Goal: Communication & Community: Ask a question

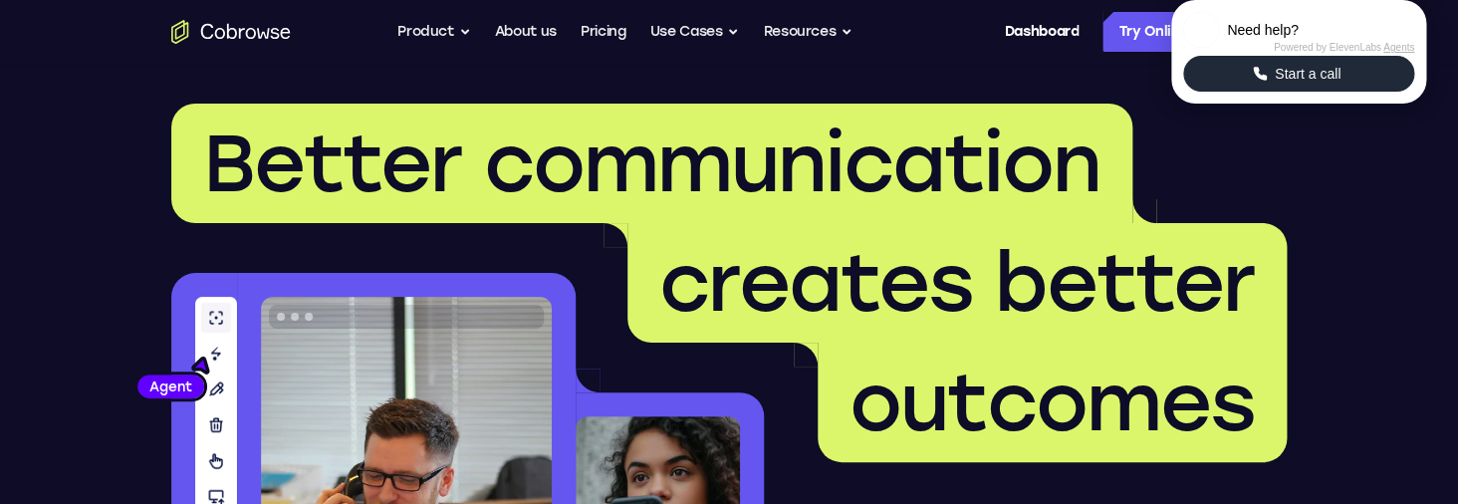
click at [1346, 84] on span "Start a call" at bounding box center [1308, 74] width 78 height 20
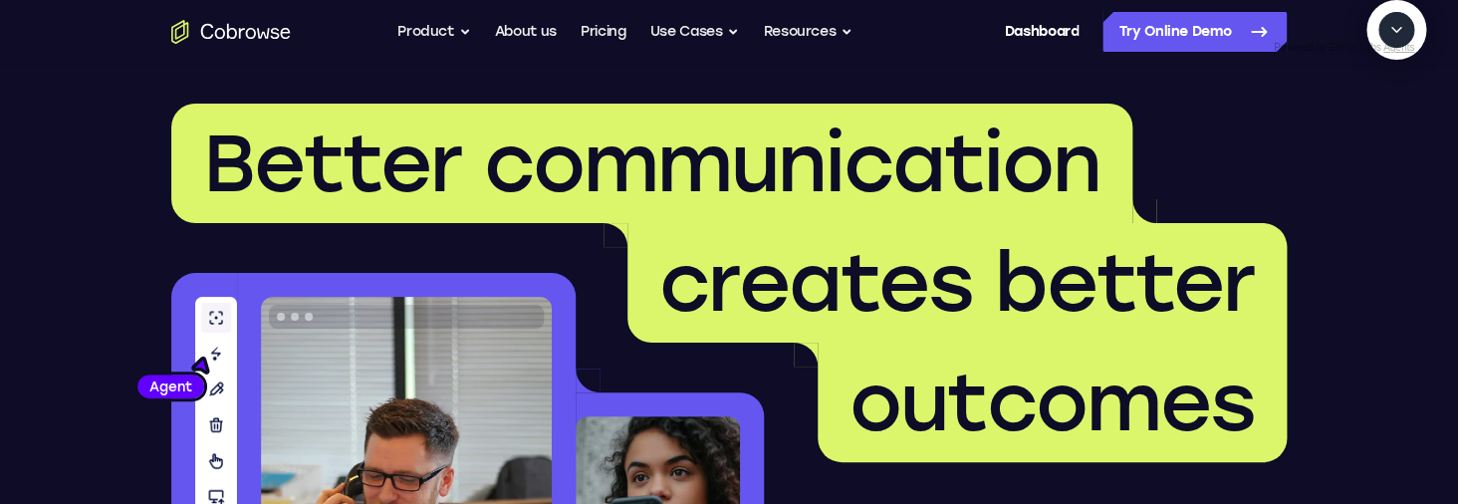
click at [1382, 139] on textarea "Text message input" at bounding box center [1407, 122] width 50 height 36
type textarea "add a team member"
click at [1382, 139] on textarea "Text message input" at bounding box center [1407, 122] width 50 height 36
type textarea "Yes please"
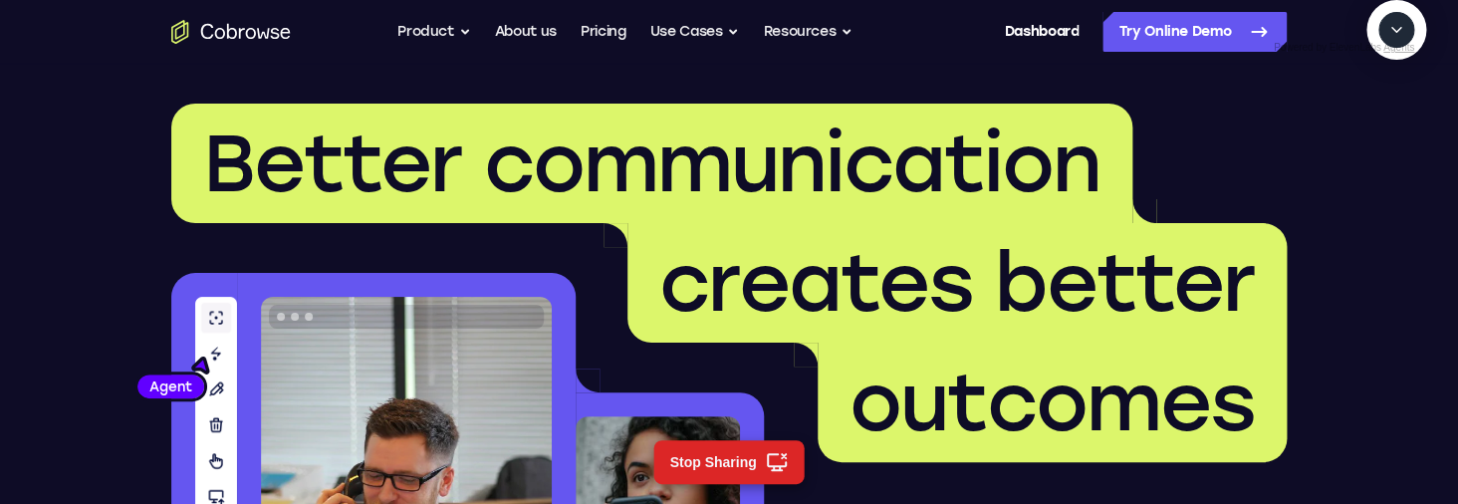
scroll to position [384, 0]
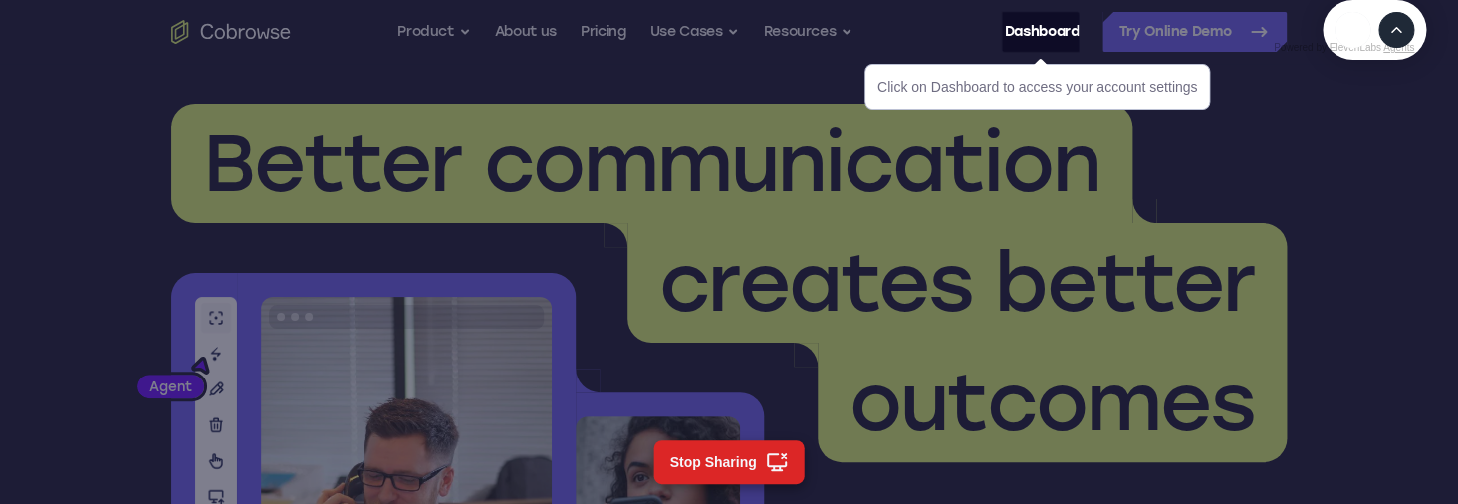
click at [1400, 39] on icon "Expand" at bounding box center [1396, 30] width 18 height 18
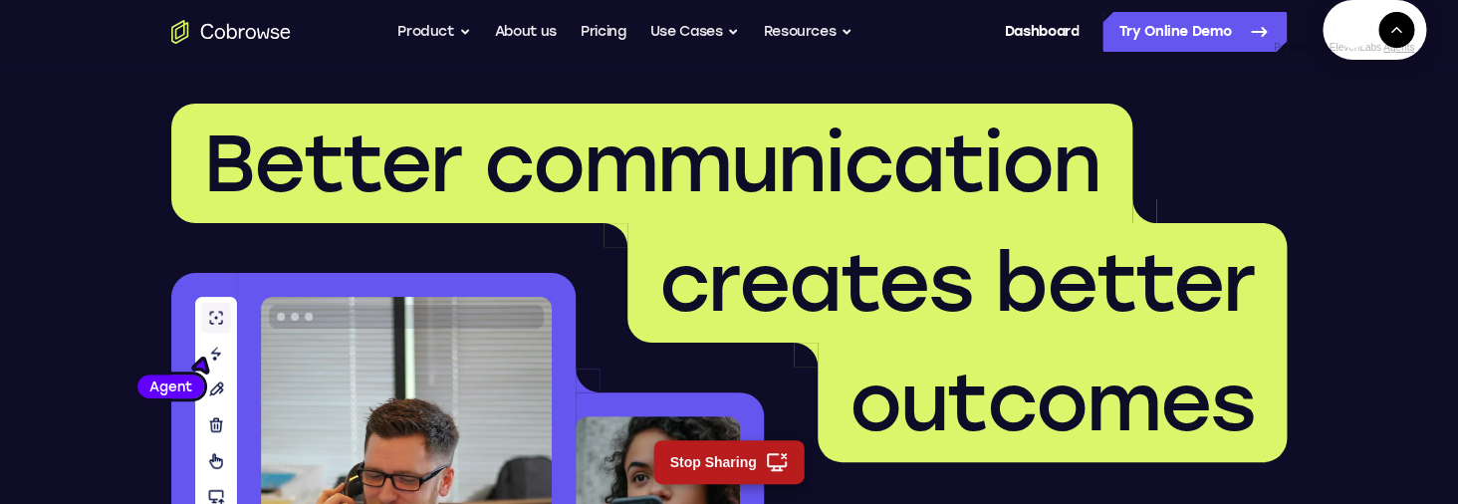
click at [760, 454] on button "Stop Sharing" at bounding box center [728, 462] width 150 height 44
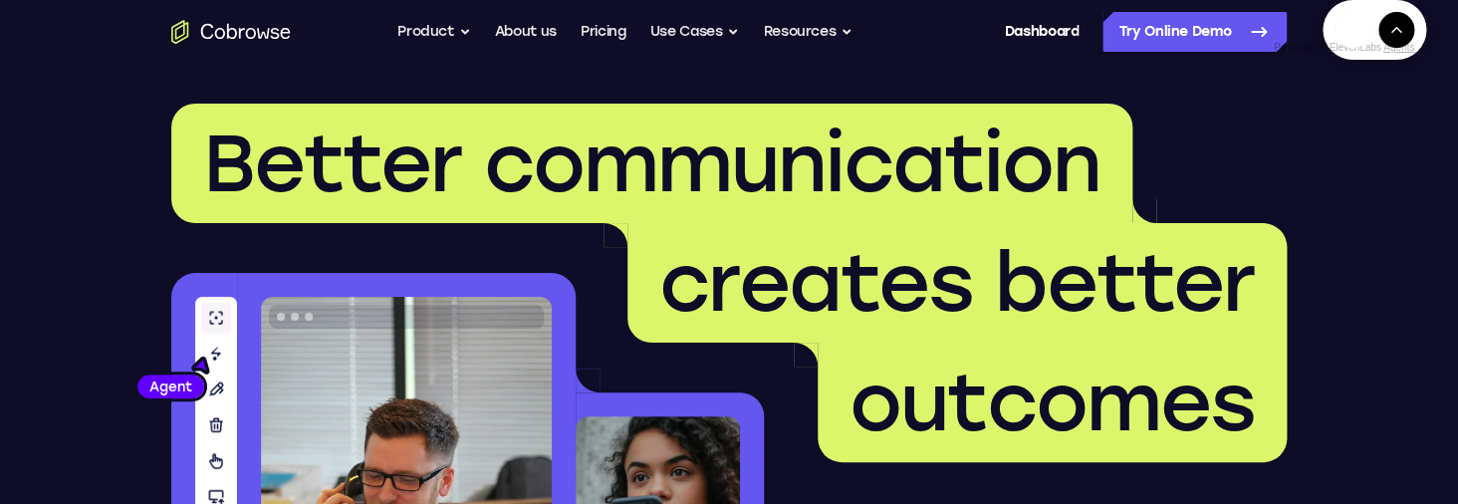
click at [1419, 60] on div at bounding box center [1374, 30] width 104 height 60
click at [1405, 48] on button "Expand" at bounding box center [1396, 30] width 36 height 36
click at [1382, 139] on textarea "Text message input" at bounding box center [1407, 122] width 50 height 36
type textarea "end session"
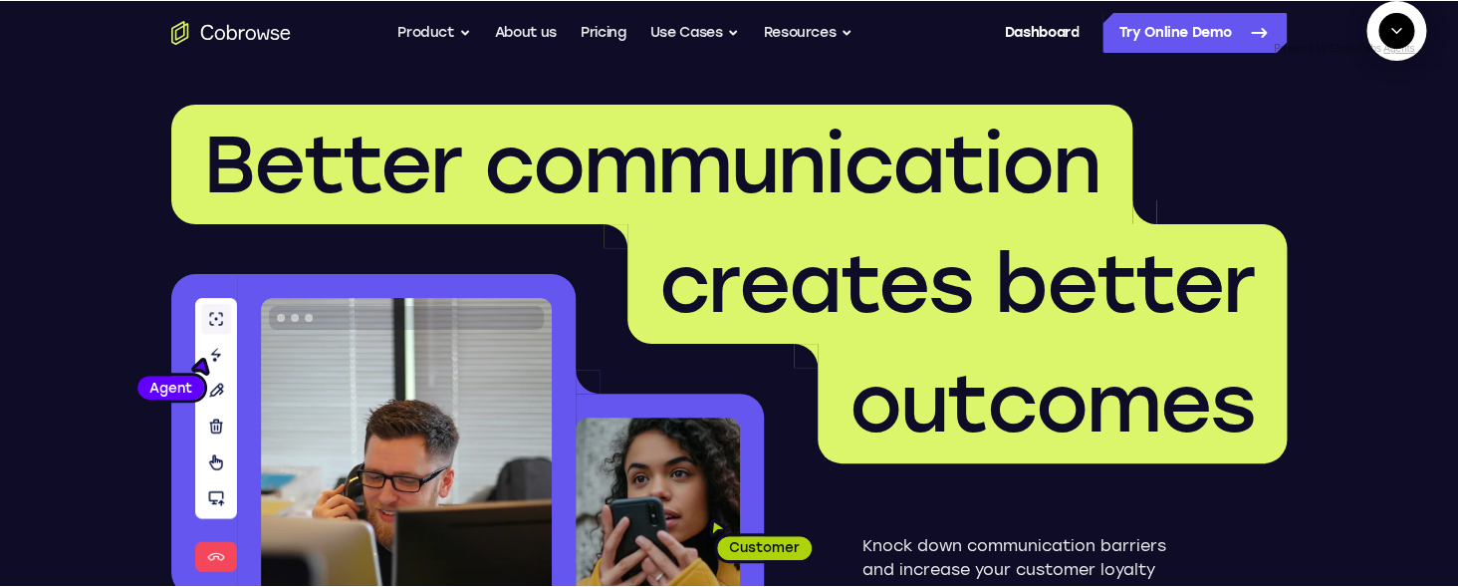
scroll to position [740, 0]
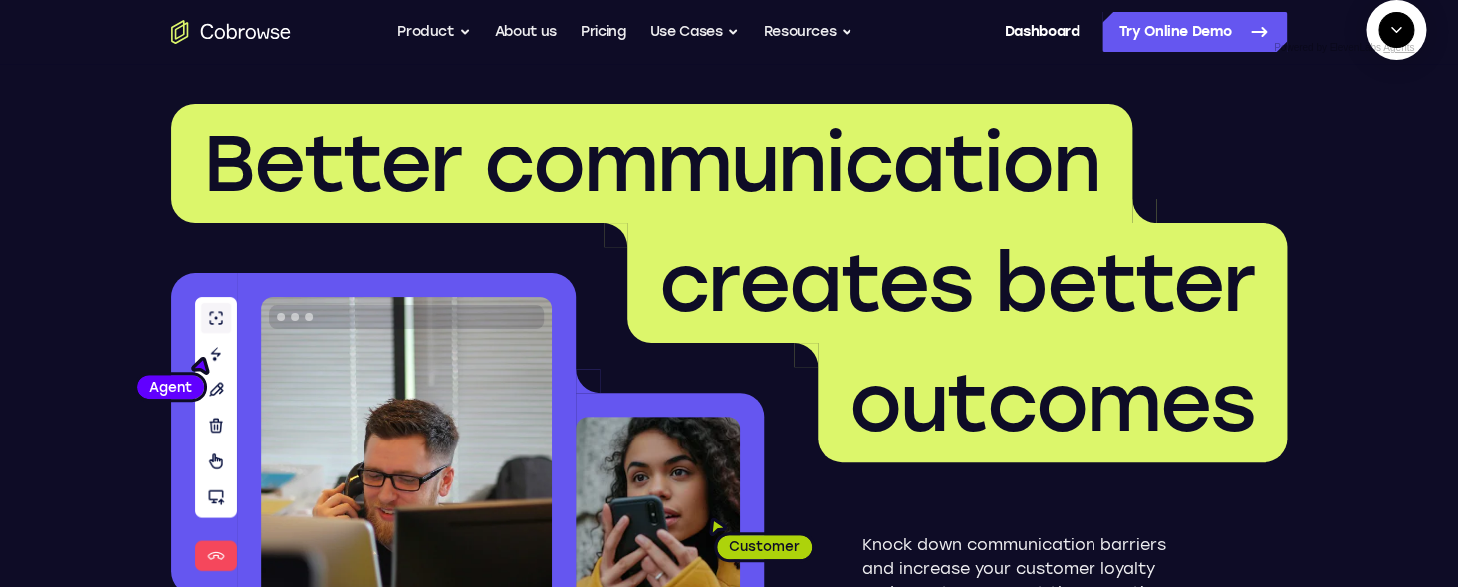
click at [1298, 139] on textarea "Text message input" at bounding box center [1323, 122] width 50 height 36
type textarea "add a team member"
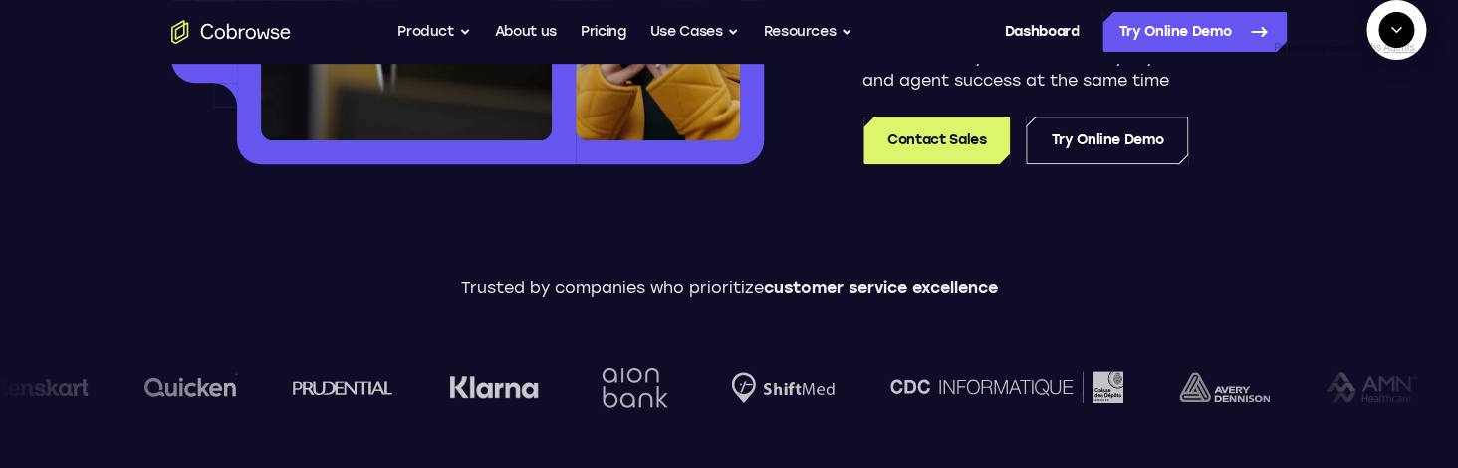
scroll to position [165, 0]
click at [1382, 139] on textarea "Text message input" at bounding box center [1407, 122] width 50 height 36
type textarea "yes"
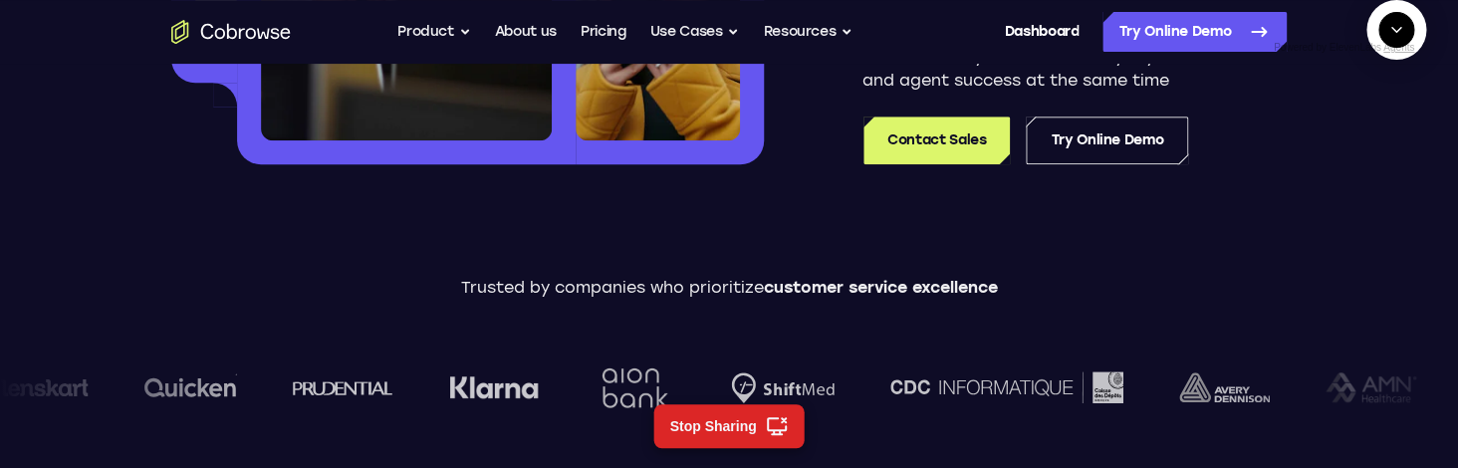
click at [1382, 139] on textarea "Text message input" at bounding box center [1407, 122] width 50 height 36
type textarea "nevermind"
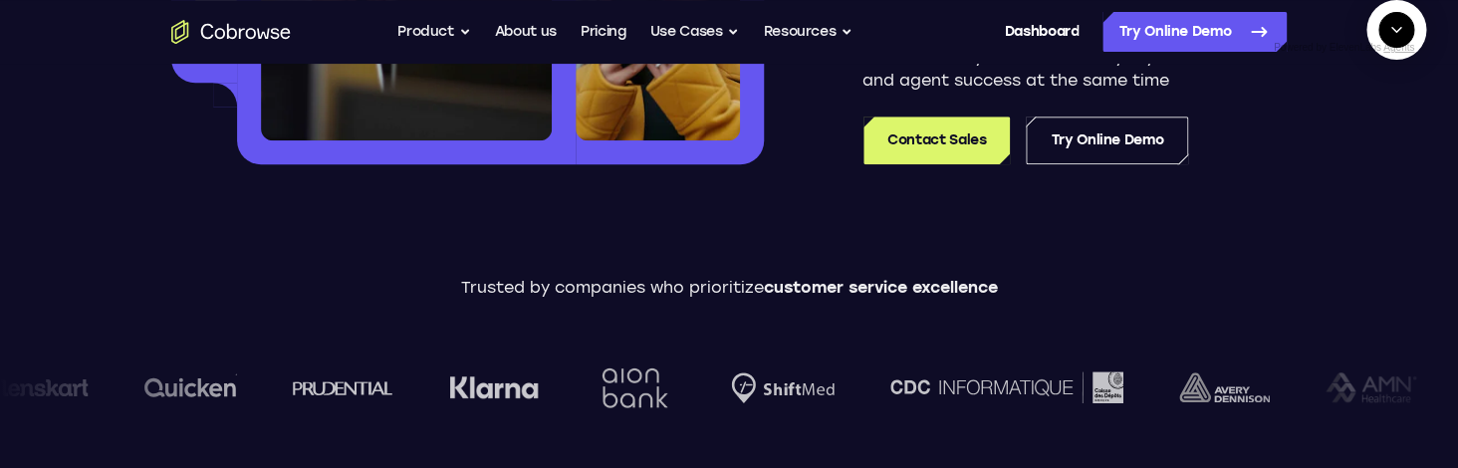
scroll to position [576, 0]
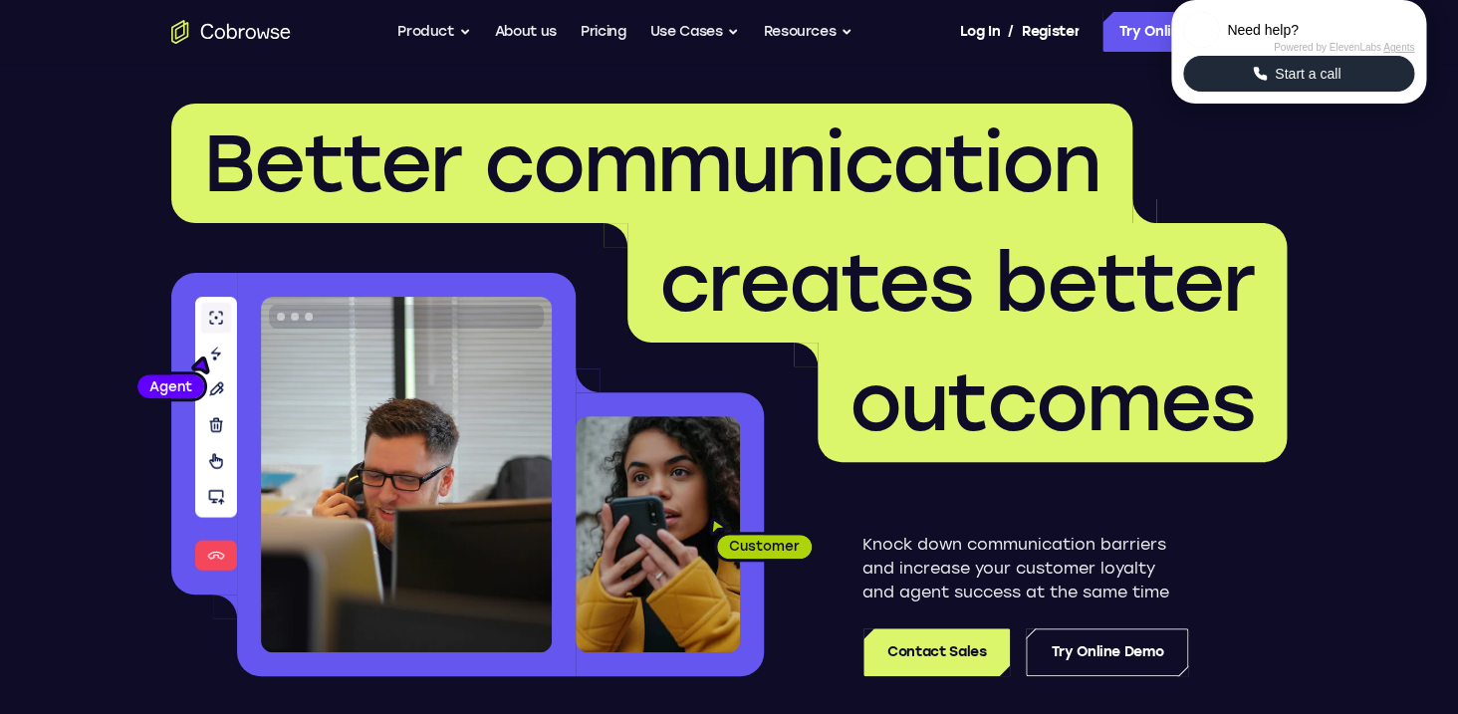
click at [1349, 92] on button "Start a call" at bounding box center [1298, 74] width 231 height 36
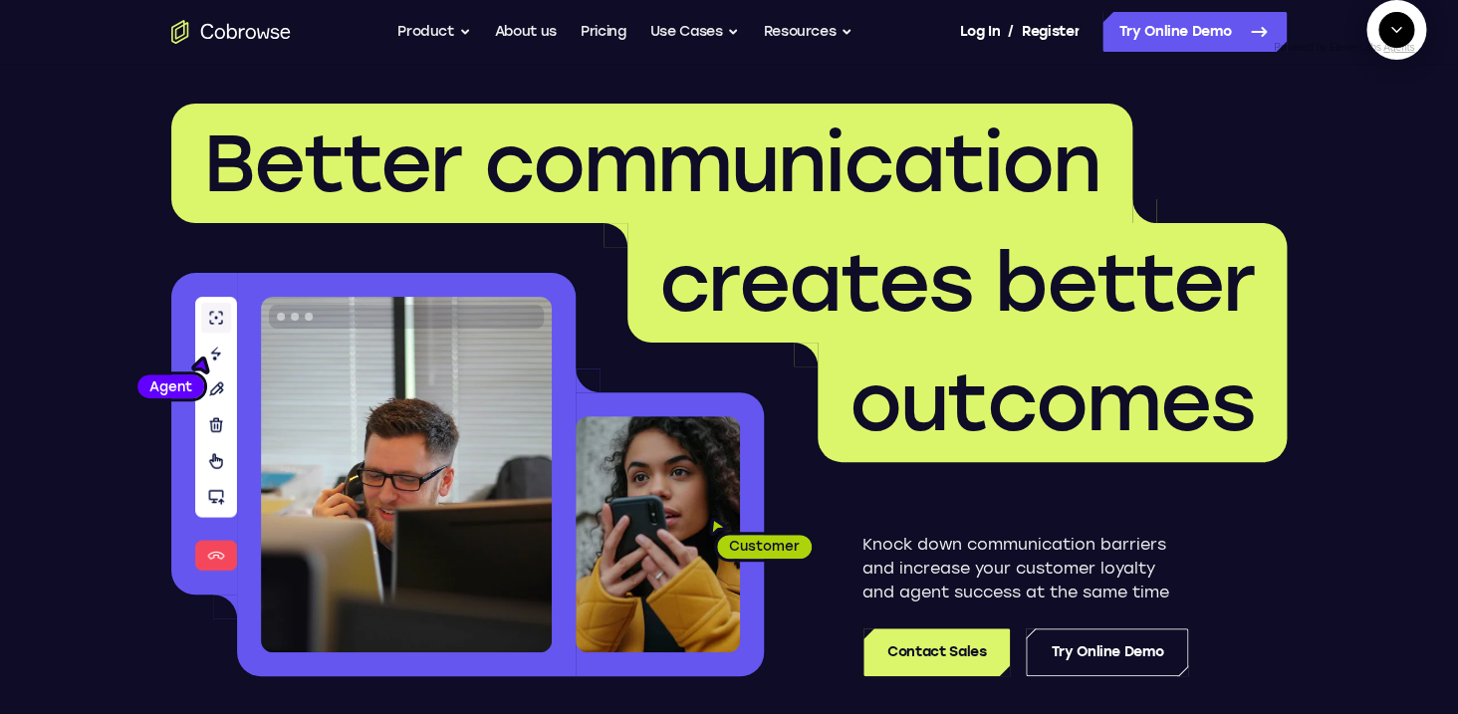
click at [1382, 139] on textarea "Text message input" at bounding box center [1407, 122] width 50 height 36
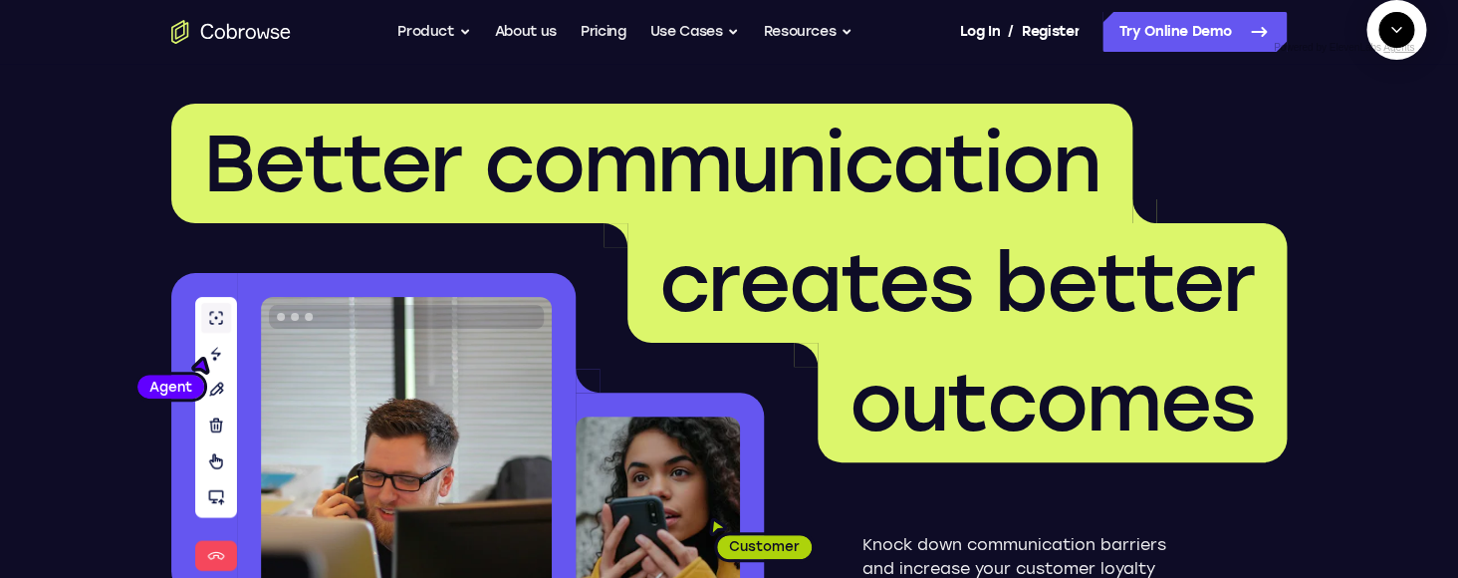
type textarea "add a team member"
type textarea "yes"
click at [1382, 139] on textarea "Text message input" at bounding box center [1407, 122] width 50 height 36
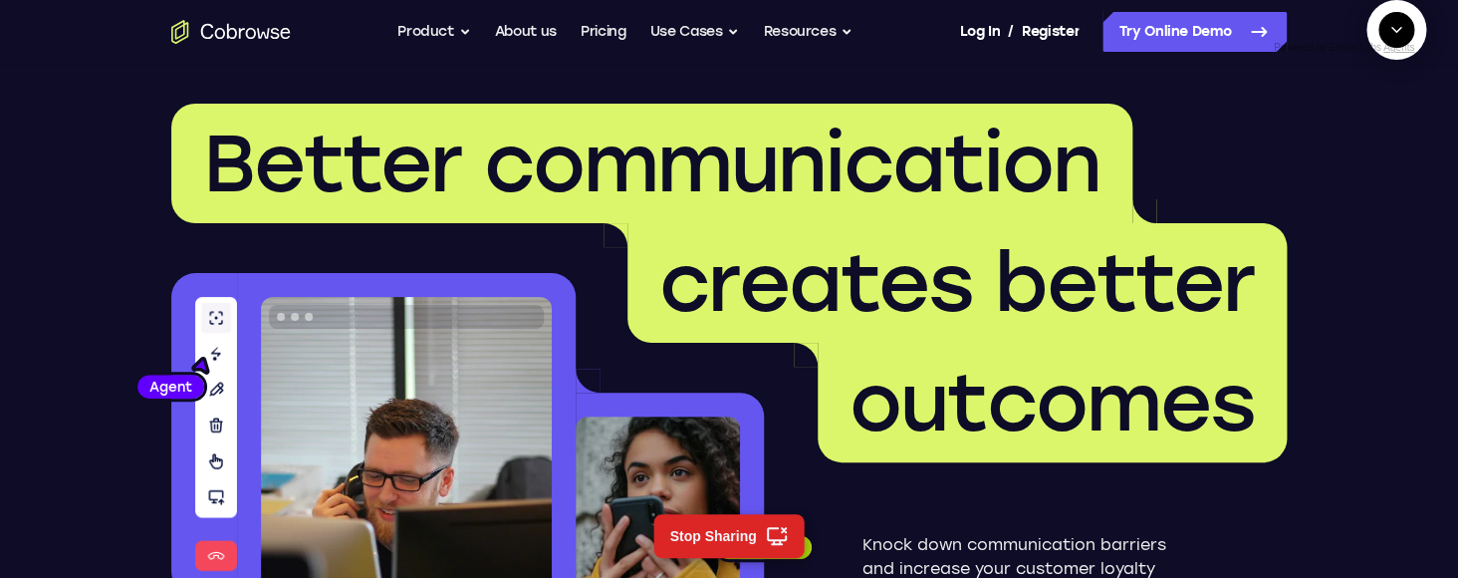
type textarea "end session"
click at [1298, 139] on textarea "Text message input" at bounding box center [1323, 122] width 50 height 36
type textarea "add a team member"
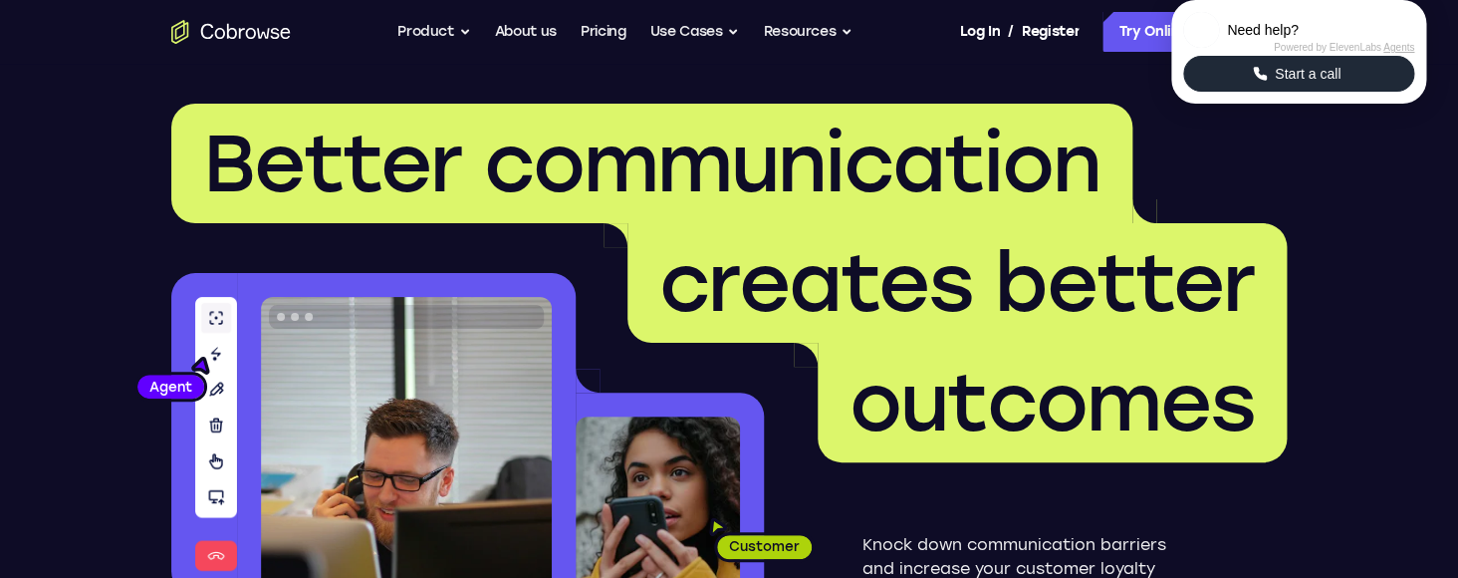
click at [1247, 92] on button "Start a call" at bounding box center [1298, 74] width 231 height 36
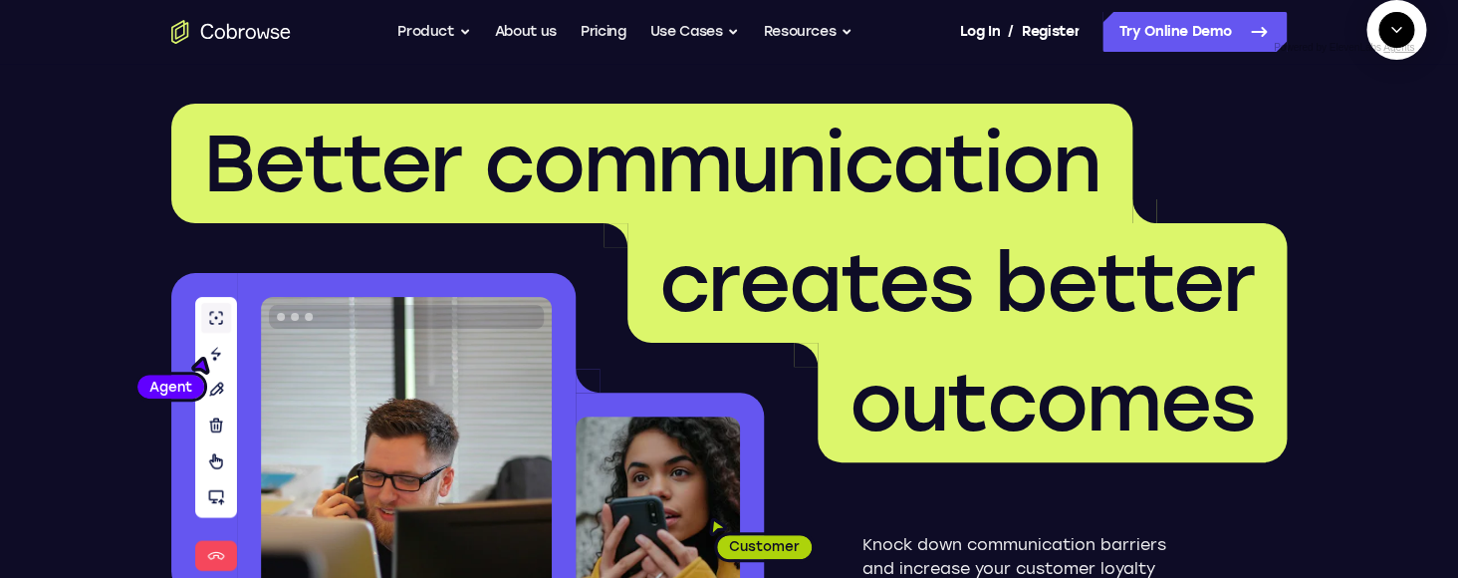
click at [1382, 139] on textarea "Text message input" at bounding box center [1407, 122] width 50 height 36
type textarea "h"
type textarea "add a team member"
click at [1382, 139] on textarea "Text message input" at bounding box center [1407, 122] width 50 height 36
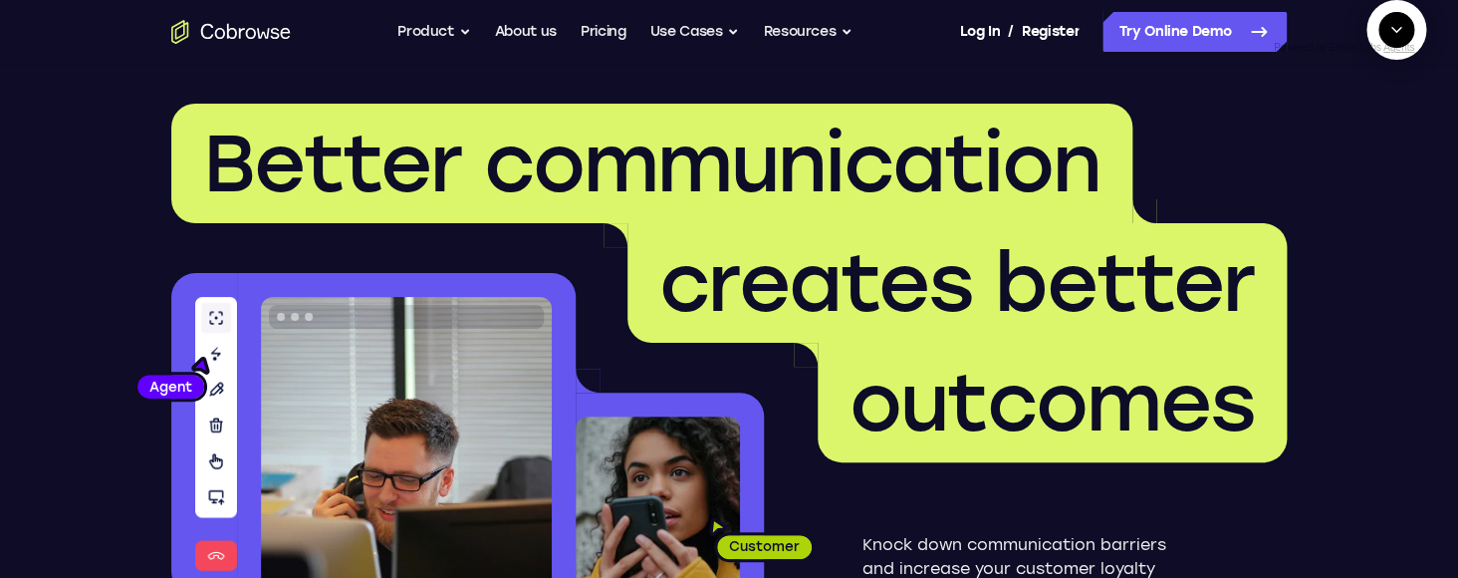
type textarea "Yes"
click at [1382, 139] on textarea "Text message input" at bounding box center [1407, 122] width 50 height 36
type textarea "end session"
